Goal: Task Accomplishment & Management: Use online tool/utility

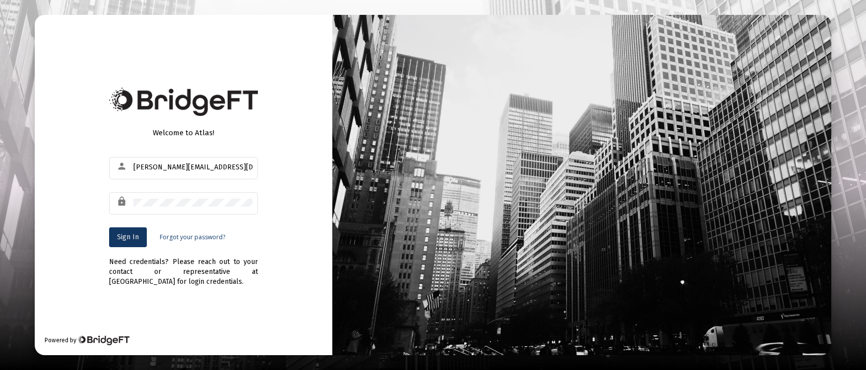
click at [111, 235] on button "Sign In" at bounding box center [128, 238] width 38 height 20
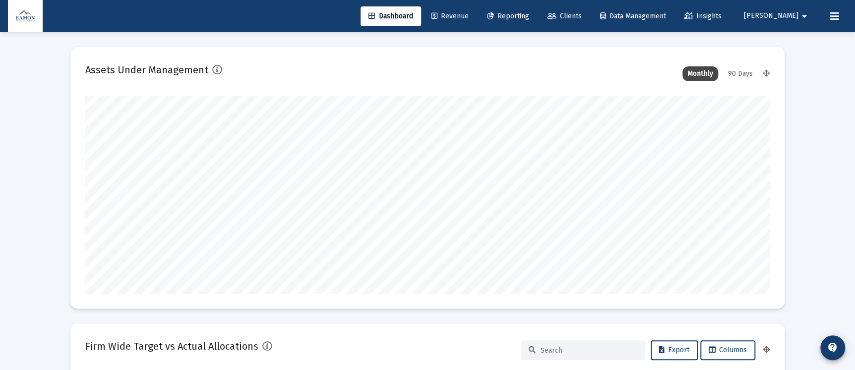
type input "[DATE]"
click at [529, 16] on span "Reporting" at bounding box center [508, 16] width 42 height 8
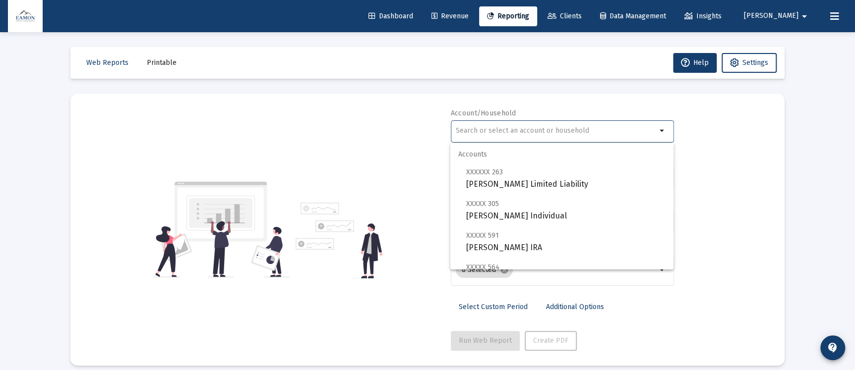
click at [552, 127] on input "text" at bounding box center [556, 131] width 201 height 8
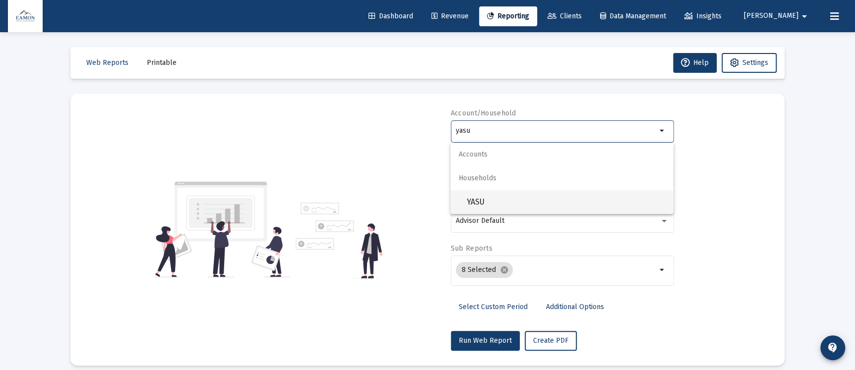
click at [473, 196] on span "YASU" at bounding box center [565, 202] width 199 height 24
type input "YASU"
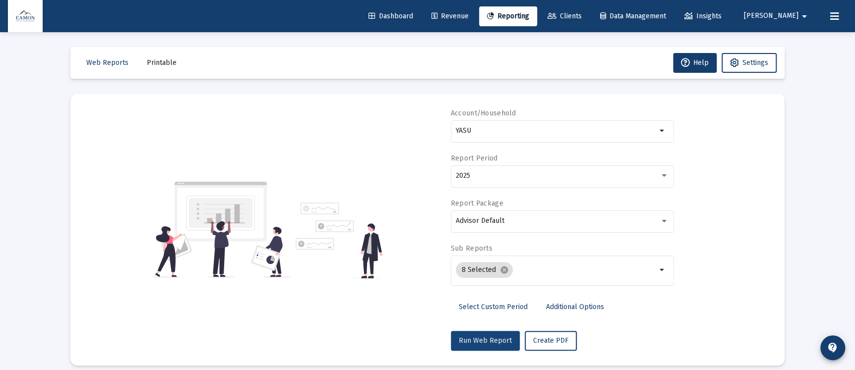
click at [499, 347] on button "Run Web Report" at bounding box center [485, 341] width 69 height 20
select select "View all"
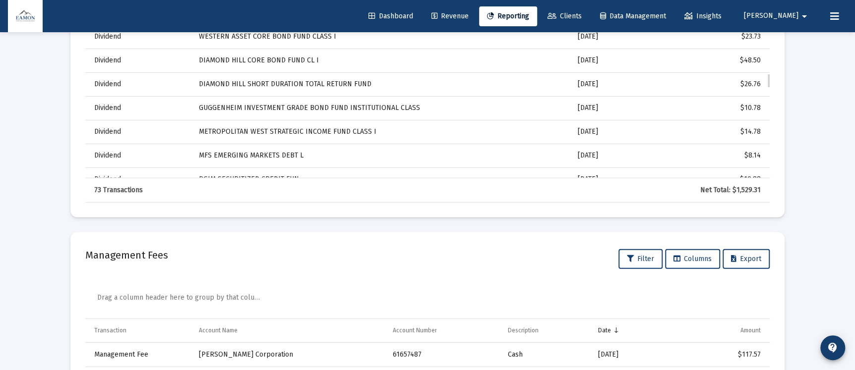
scroll to position [1017, 0]
